Goal: Find specific page/section: Find specific page/section

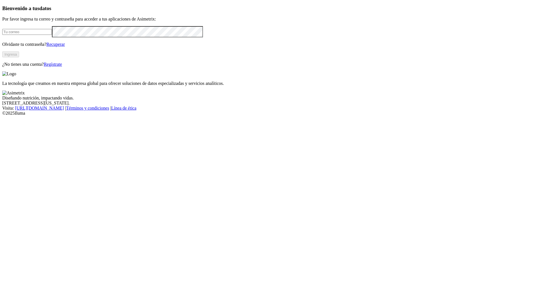
type input "[PERSON_NAME][EMAIL_ADDRESS][PERSON_NAME][PERSON_NAME][DOMAIN_NAME]"
click at [19, 57] on button "Ingresa" at bounding box center [10, 54] width 17 height 6
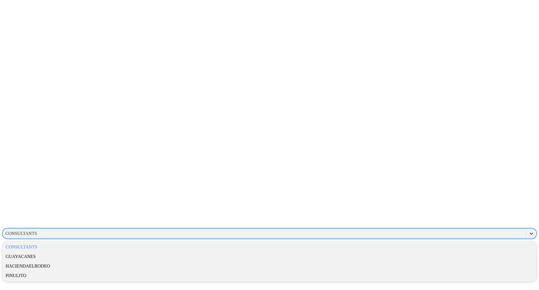
click at [529, 231] on icon at bounding box center [532, 234] width 6 height 6
click at [470, 271] on div "PINULITO" at bounding box center [269, 276] width 535 height 10
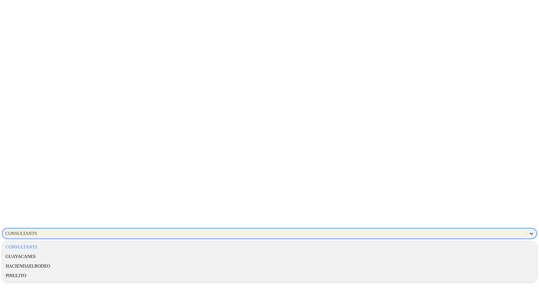
click at [529, 231] on icon at bounding box center [532, 234] width 6 height 6
click at [468, 271] on div "PINULITO" at bounding box center [269, 276] width 535 height 10
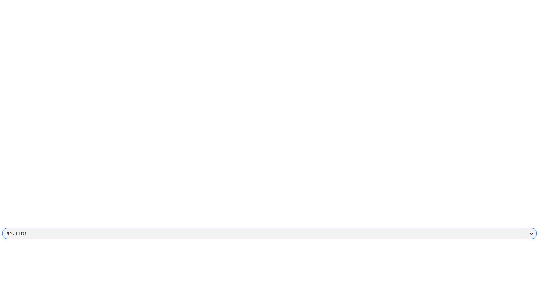
click at [529, 231] on icon at bounding box center [532, 234] width 6 height 6
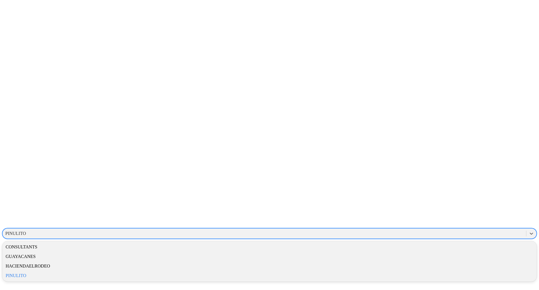
click at [467, 242] on div "CONSULTANTS" at bounding box center [269, 247] width 535 height 10
